Goal: Task Accomplishment & Management: Use online tool/utility

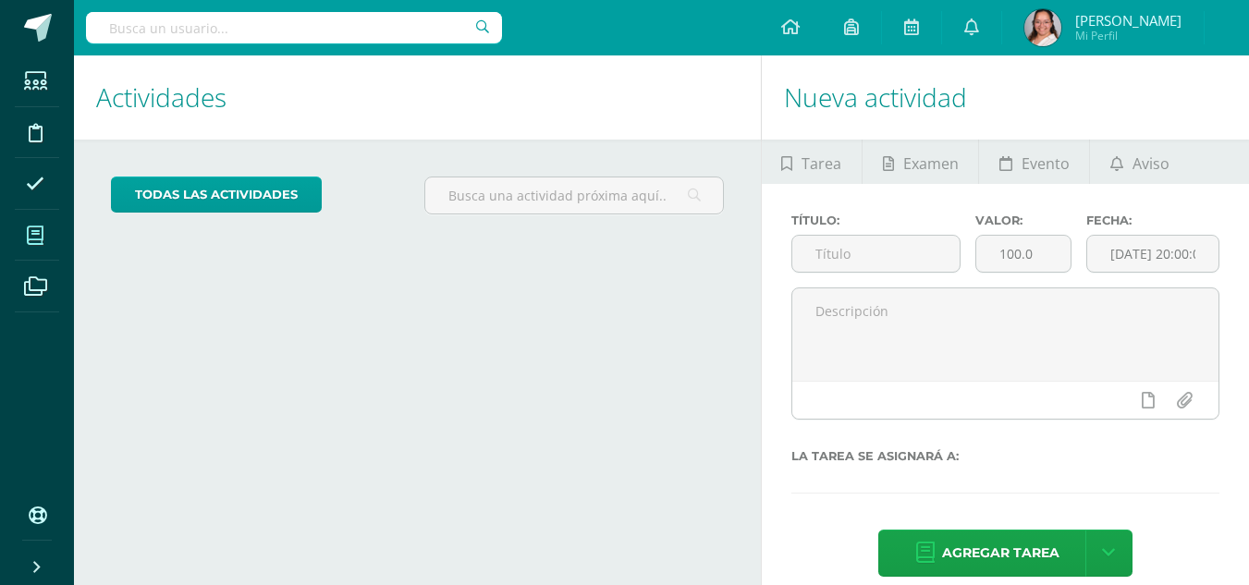
click at [38, 239] on icon at bounding box center [35, 235] width 17 height 18
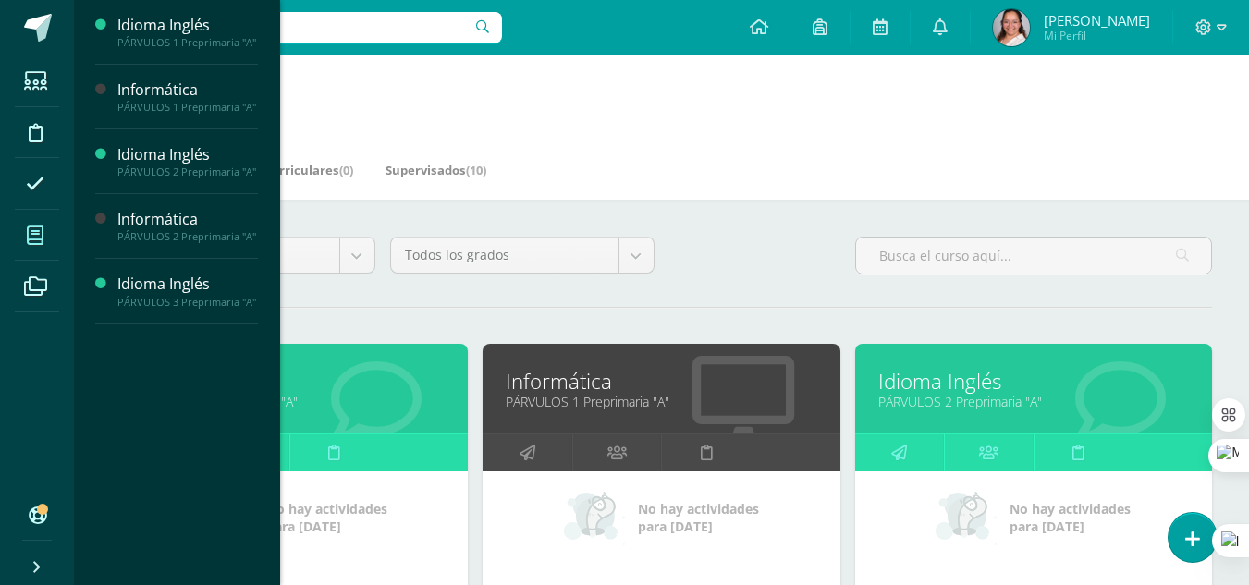
click at [642, 384] on link "Informática" at bounding box center [661, 381] width 311 height 29
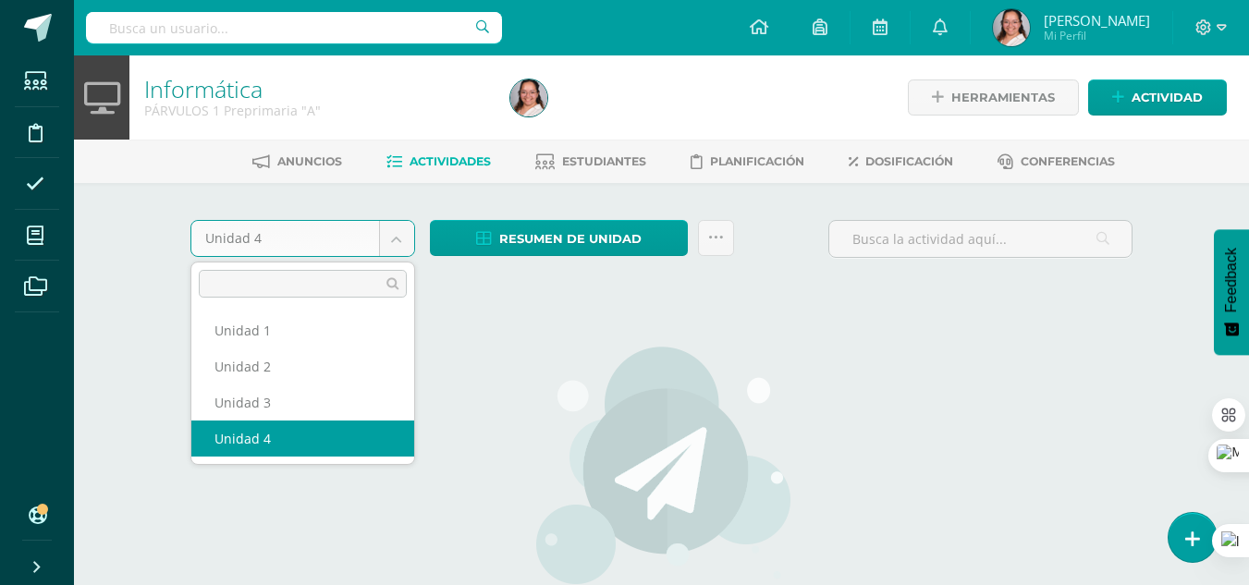
click at [392, 237] on body "Estudiantes Disciplina Asistencia Mis cursos Archivos Soporte Centro de ayuda Ú…" at bounding box center [624, 397] width 1249 height 794
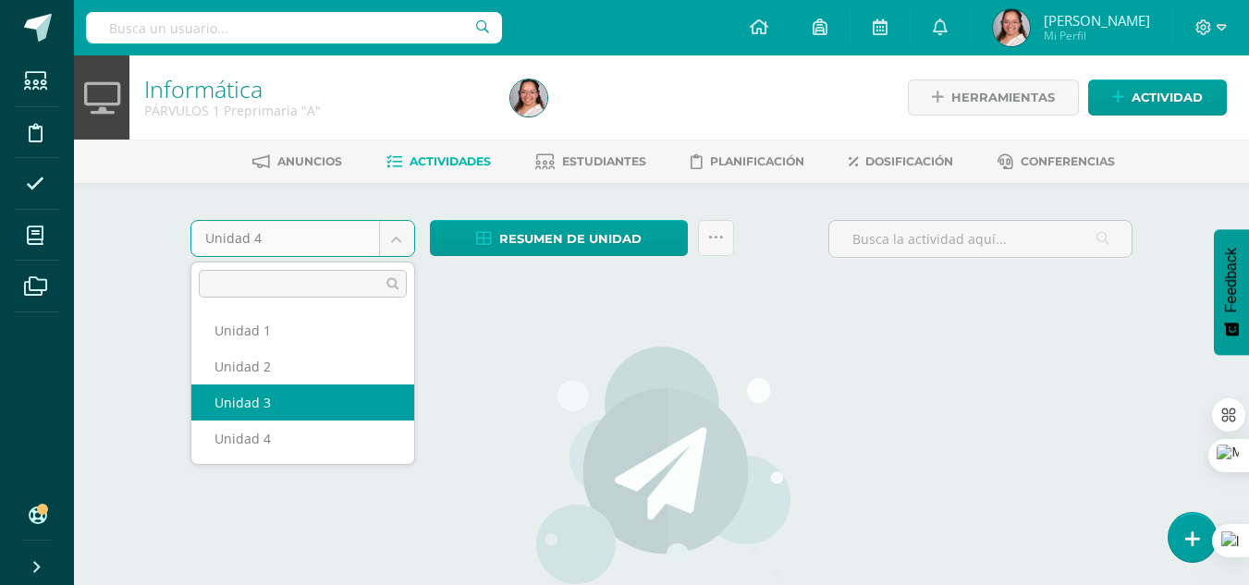
select select "Unidad 3"
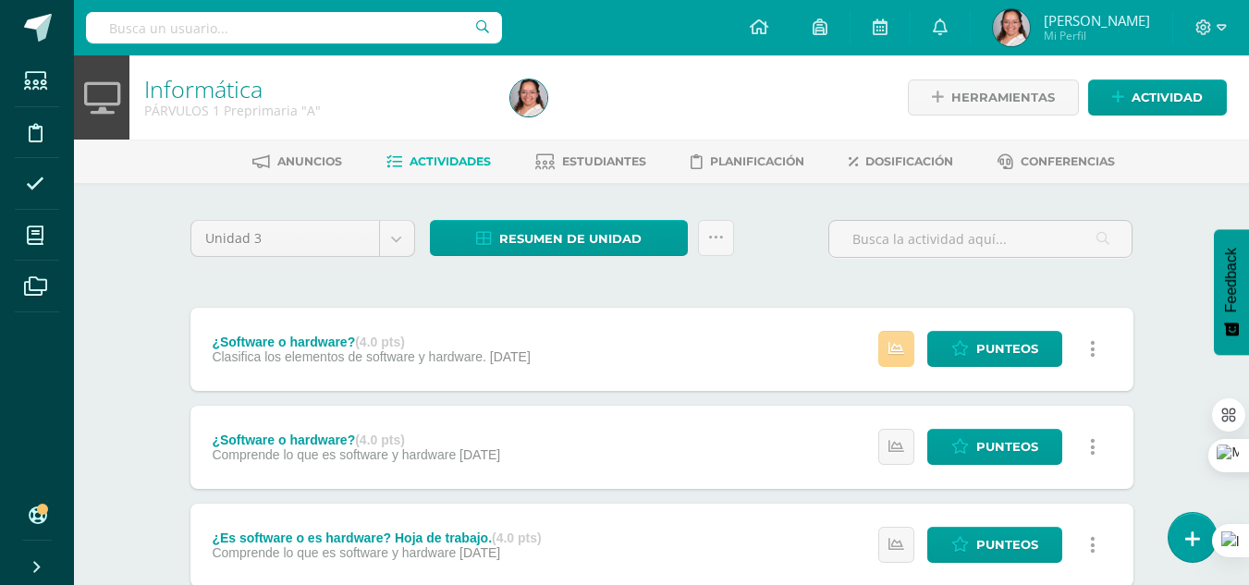
click at [896, 355] on icon at bounding box center [896, 349] width 16 height 16
click at [948, 356] on link "Punteos" at bounding box center [994, 349] width 135 height 36
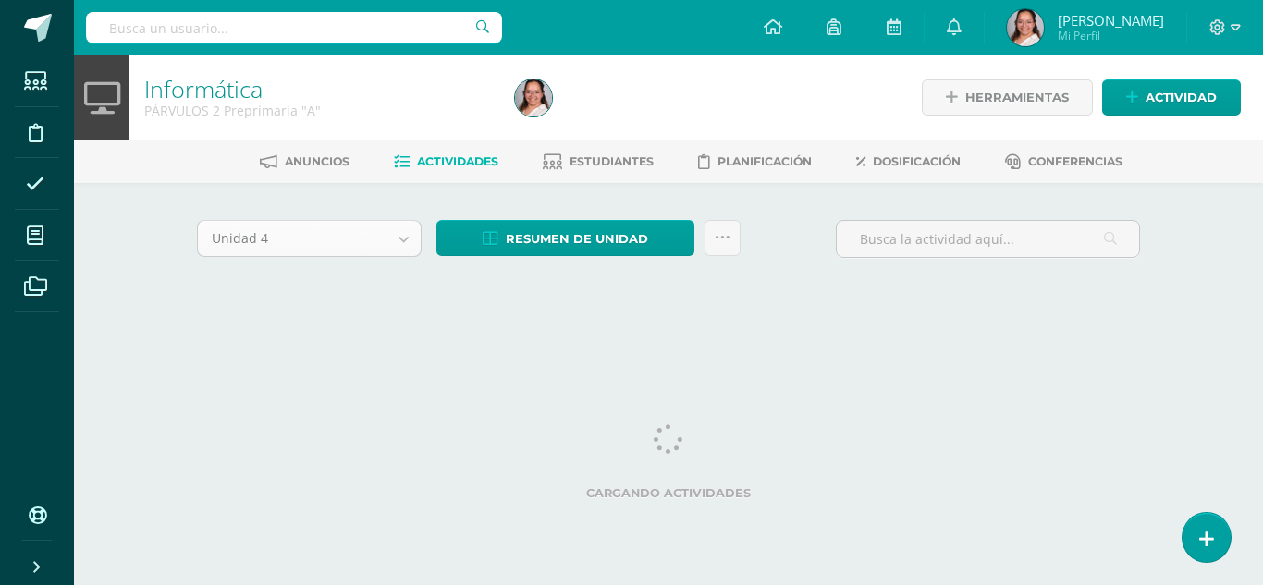
click at [388, 231] on body "Estudiantes Disciplina Asistencia Mis cursos Archivos Soporte Centro de ayuda Ú…" at bounding box center [631, 172] width 1263 height 345
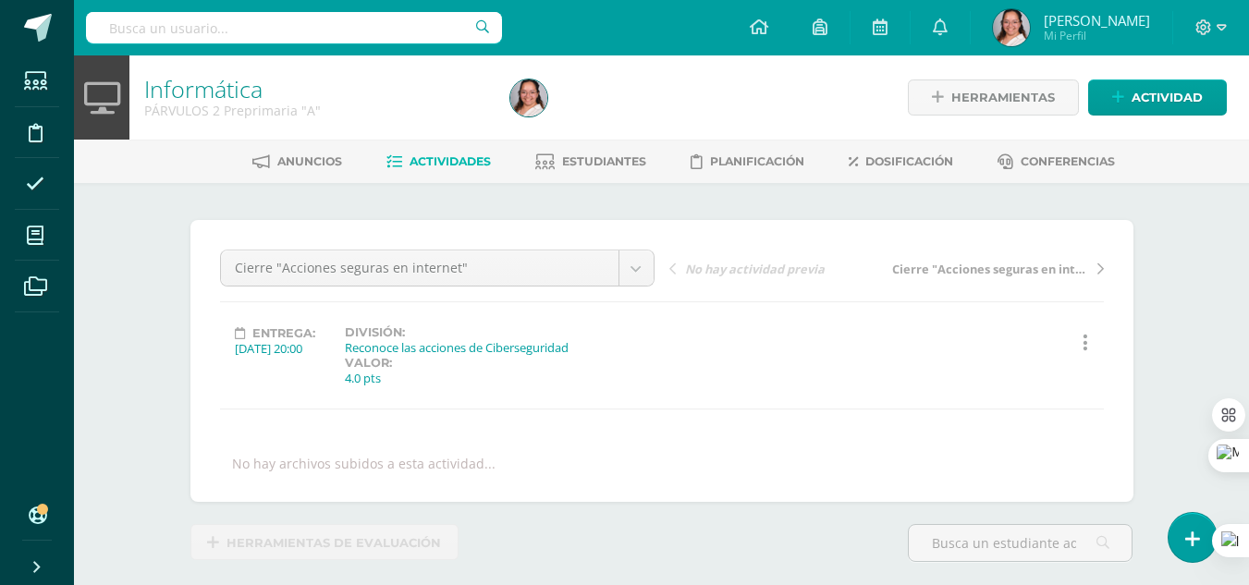
click at [807, 380] on div "Entrega: 2025/07/29 20:00 División: Reconoce las acciones de Ciberseguridad Val…" at bounding box center [662, 355] width 899 height 61
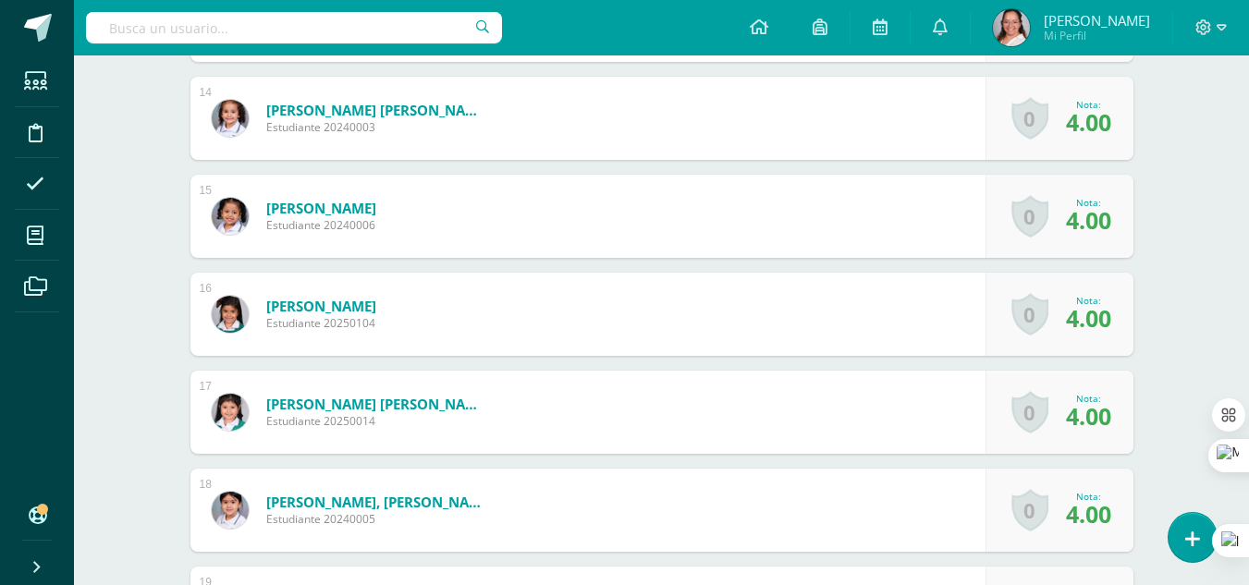
scroll to position [1851, 0]
